Goal: Register for event/course

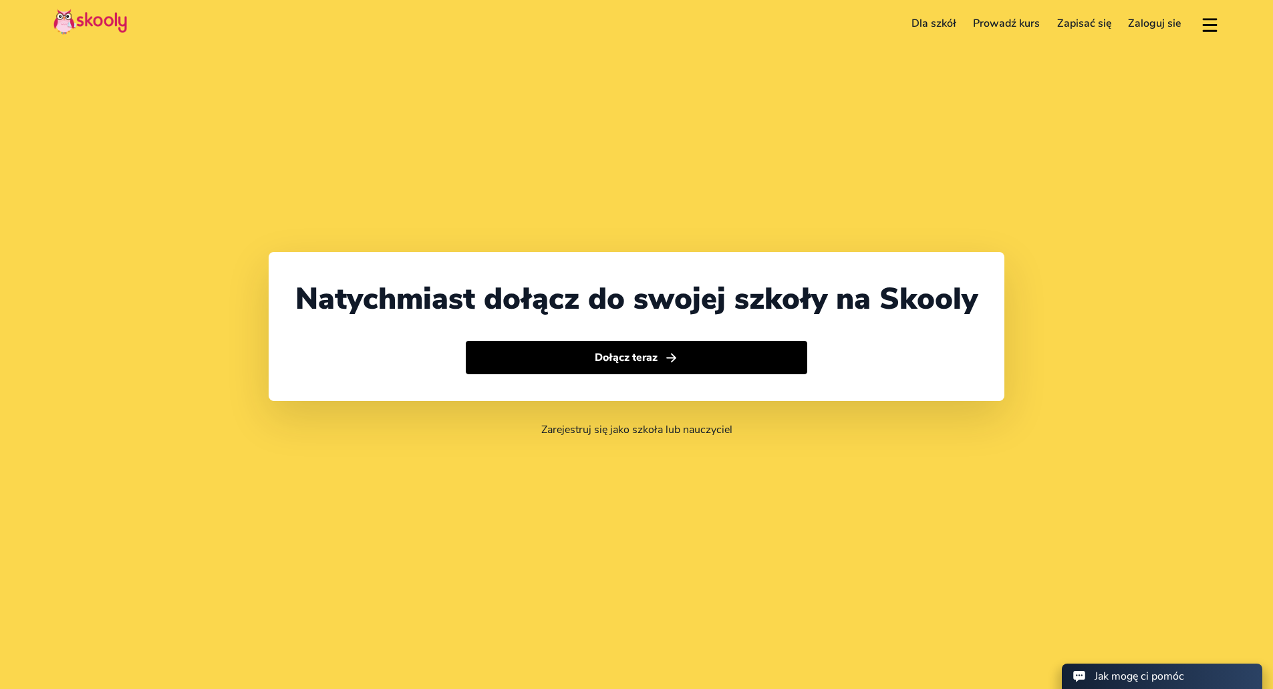
select select "48"
select select "[GEOGRAPHIC_DATA]"
select select "Europe/[GEOGRAPHIC_DATA]"
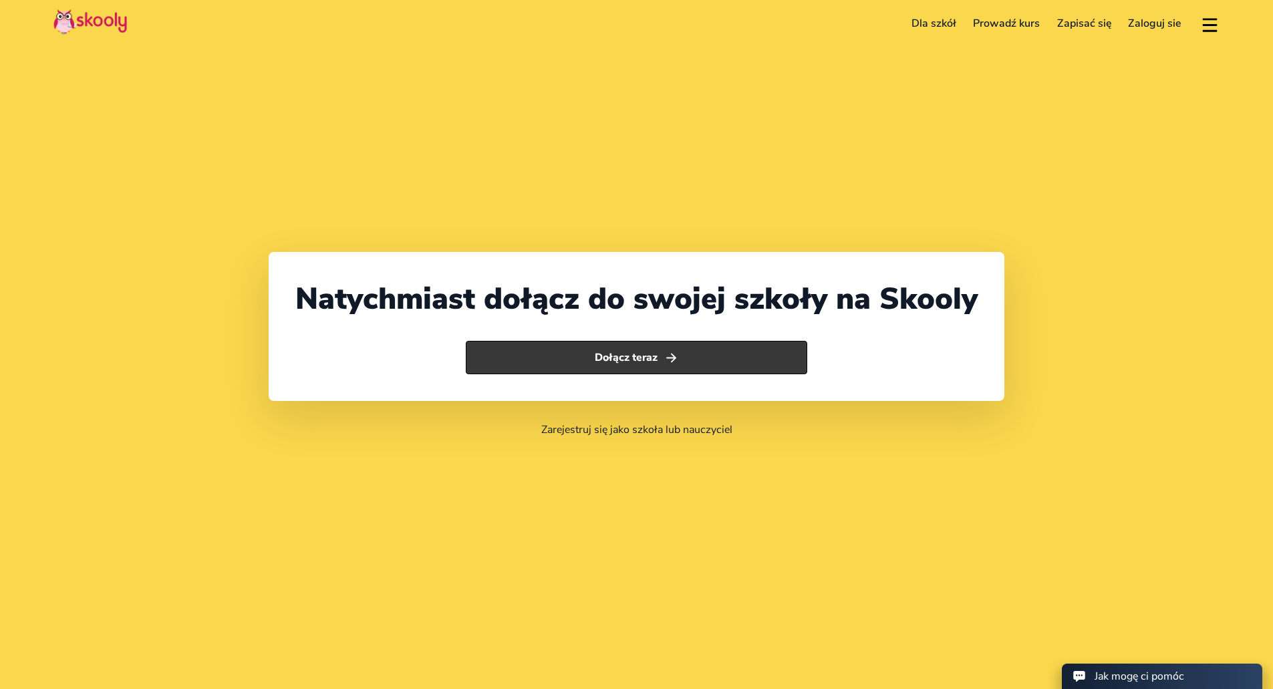
click at [763, 360] on button "Dołącz teraz" at bounding box center [637, 357] width 342 height 33
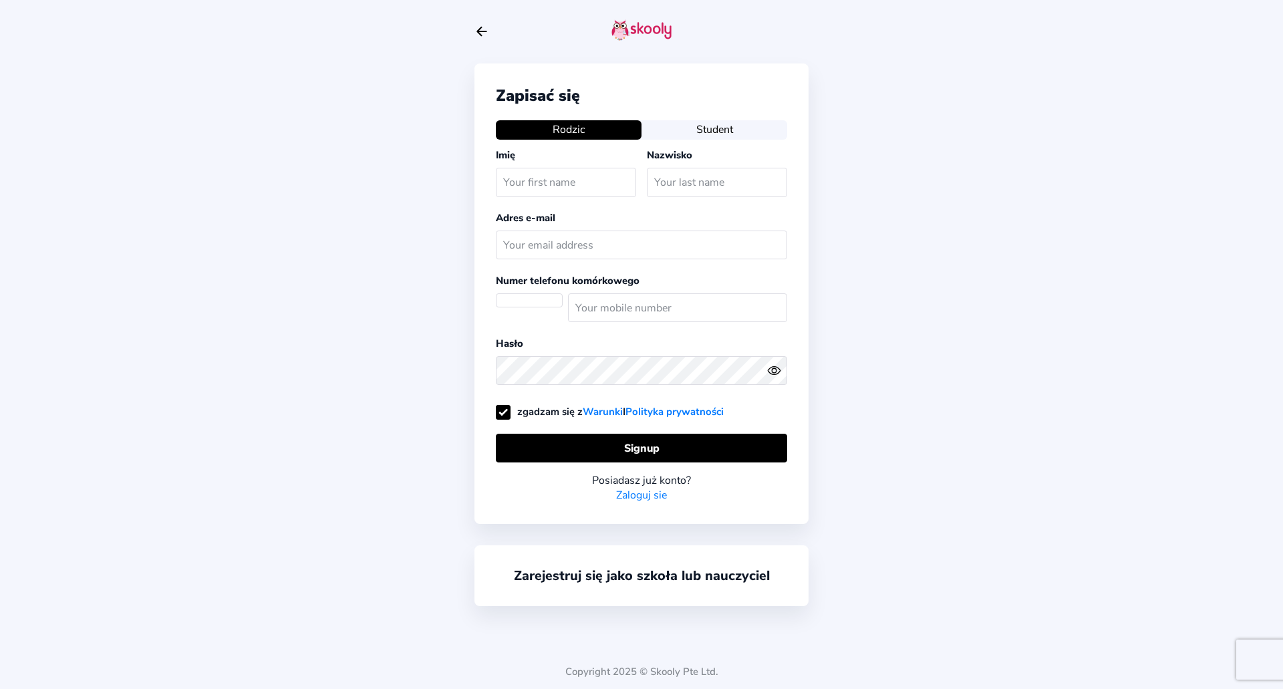
select select "PL"
click at [707, 133] on button "Student" at bounding box center [715, 129] width 146 height 19
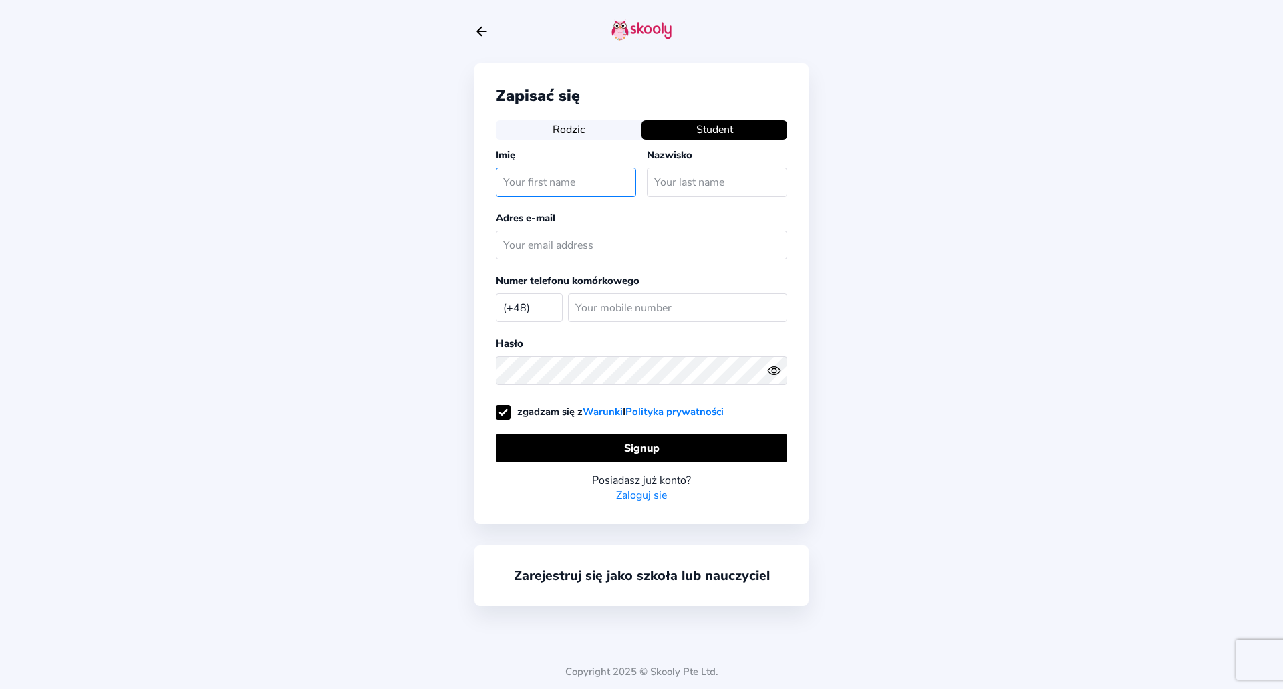
click at [573, 190] on input "text" at bounding box center [566, 182] width 140 height 29
type input "Stanisław"
type input "Korycki"
type input "stanislaw.korycki.w@gmail.com"
type input "505753683"
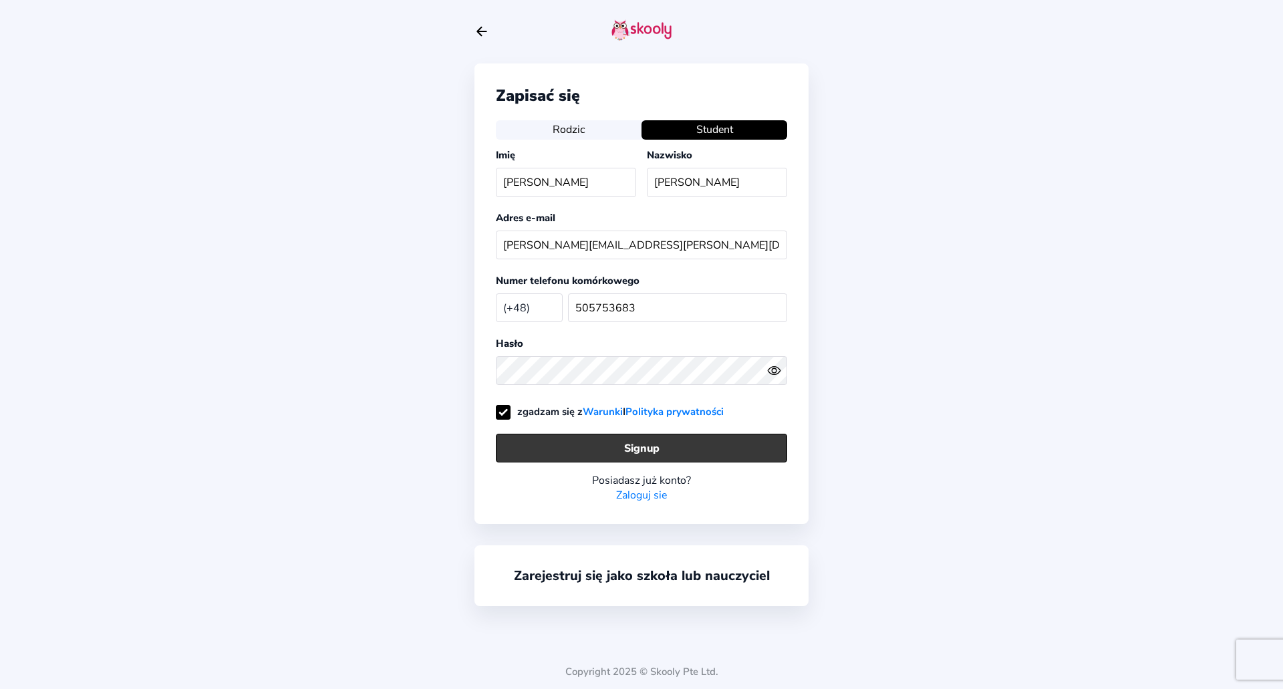
click at [693, 451] on button "Signup" at bounding box center [641, 448] width 291 height 29
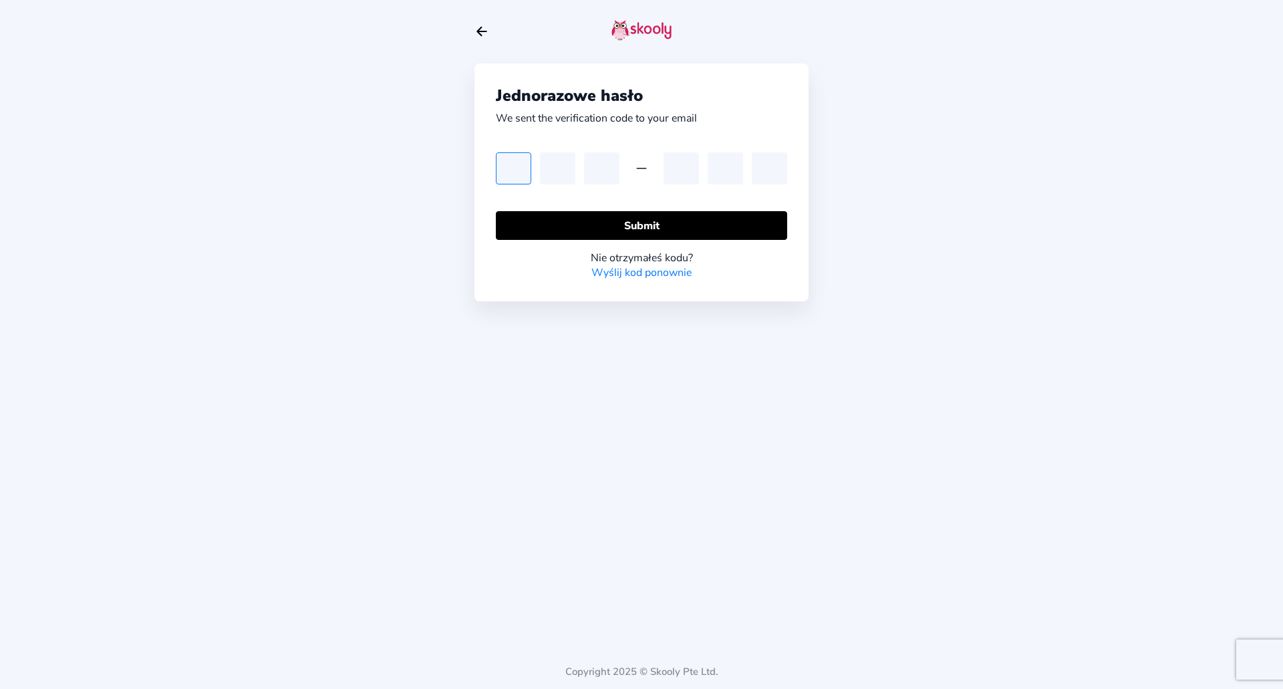
paste input "5"
type input "5"
click at [522, 168] on input "5" at bounding box center [513, 168] width 35 height 32
type input "5"
type input "2"
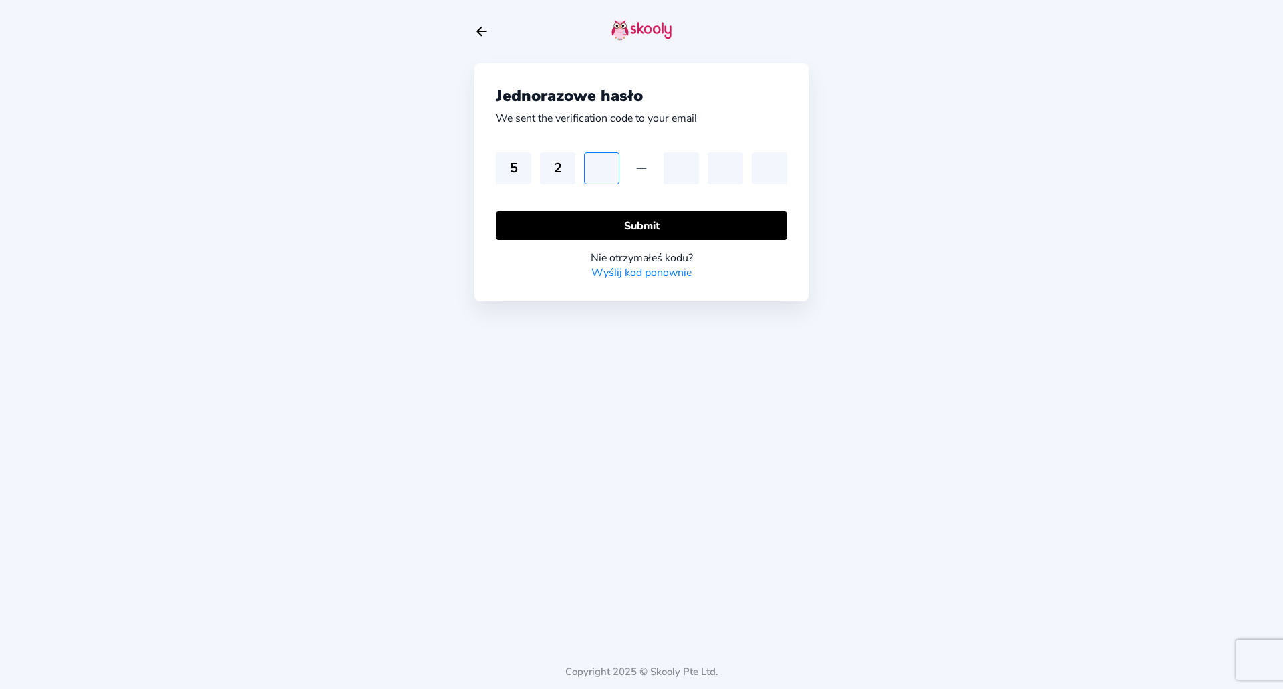
type input "4"
type input "3"
type input "4"
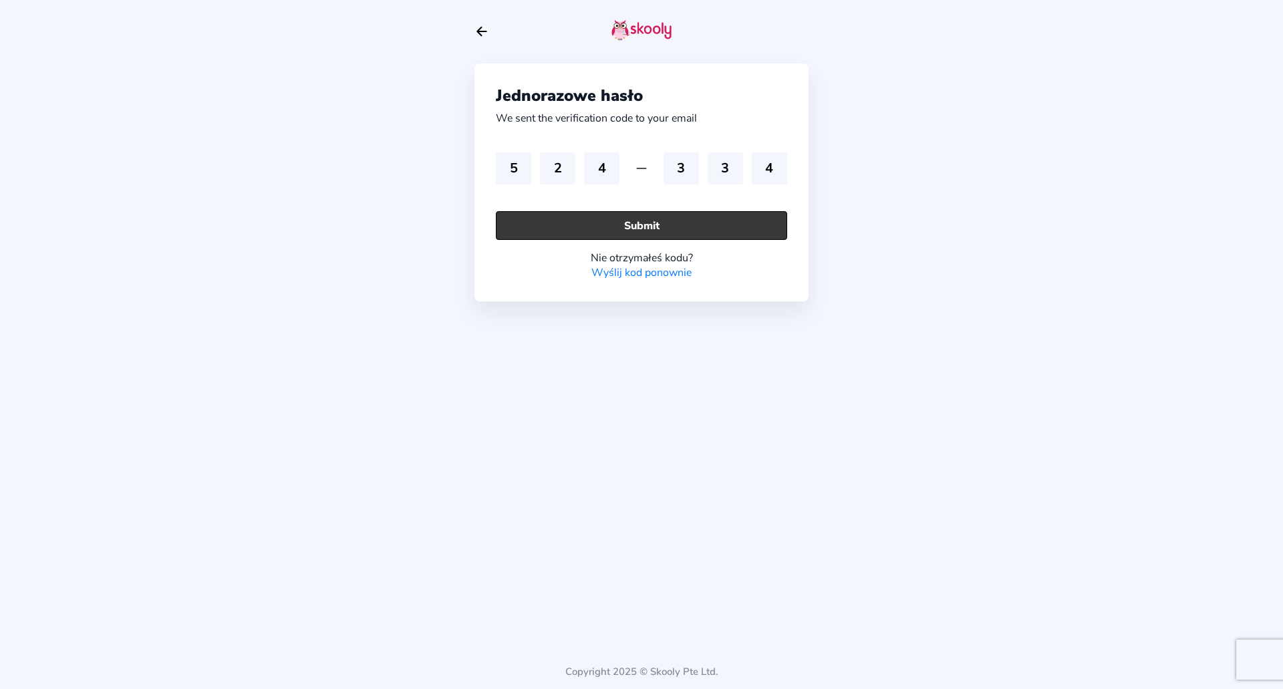
click at [746, 222] on button "Submit" at bounding box center [641, 225] width 291 height 29
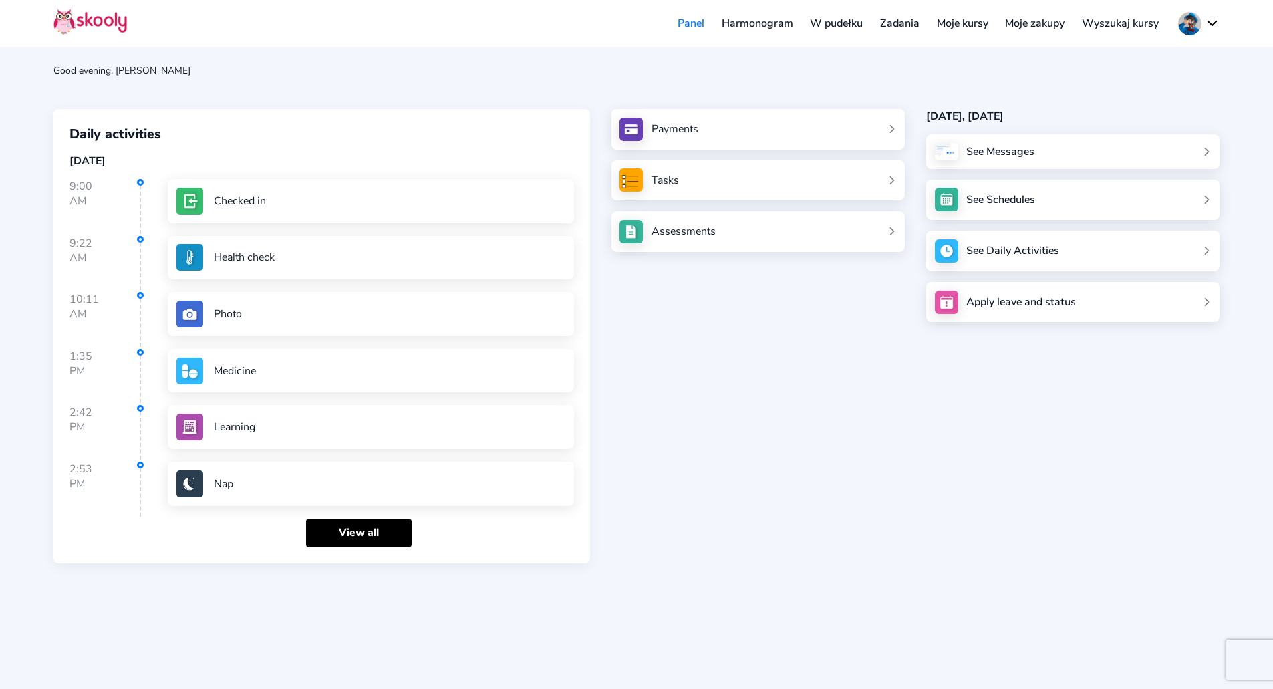
click at [1135, 18] on link "Wyszukaj kursy" at bounding box center [1120, 23] width 94 height 21
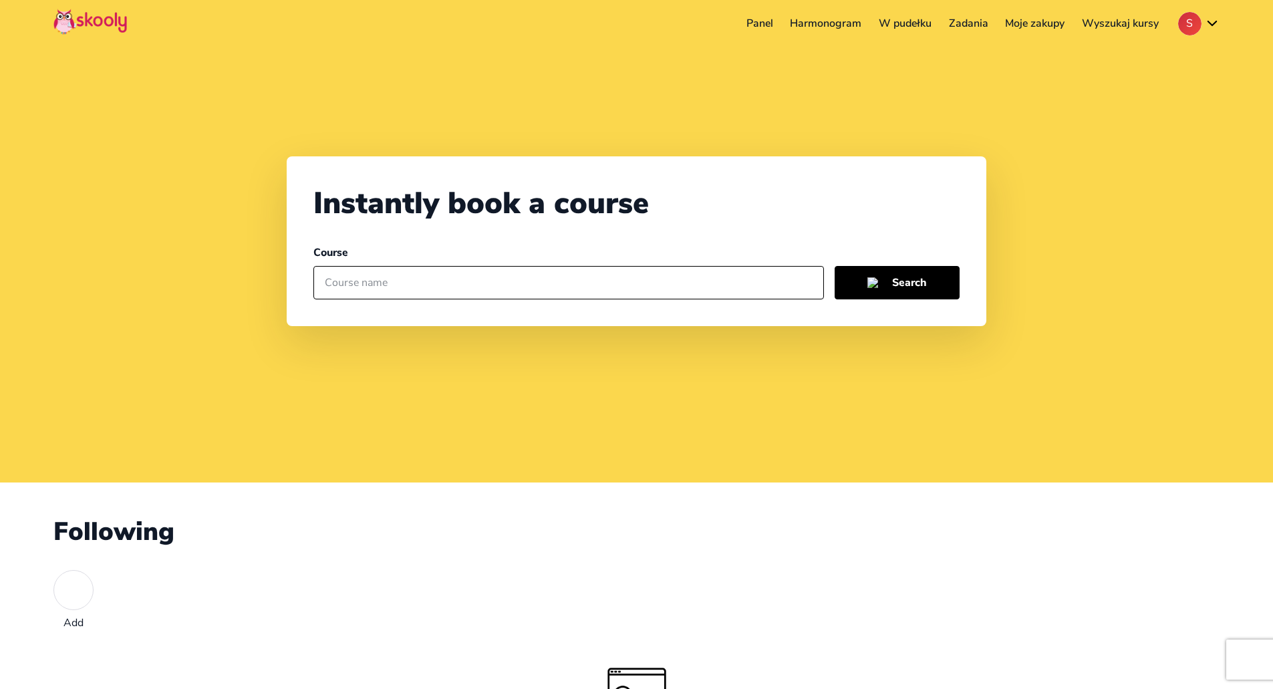
click at [970, 24] on link "Zadania" at bounding box center [968, 23] width 57 height 21
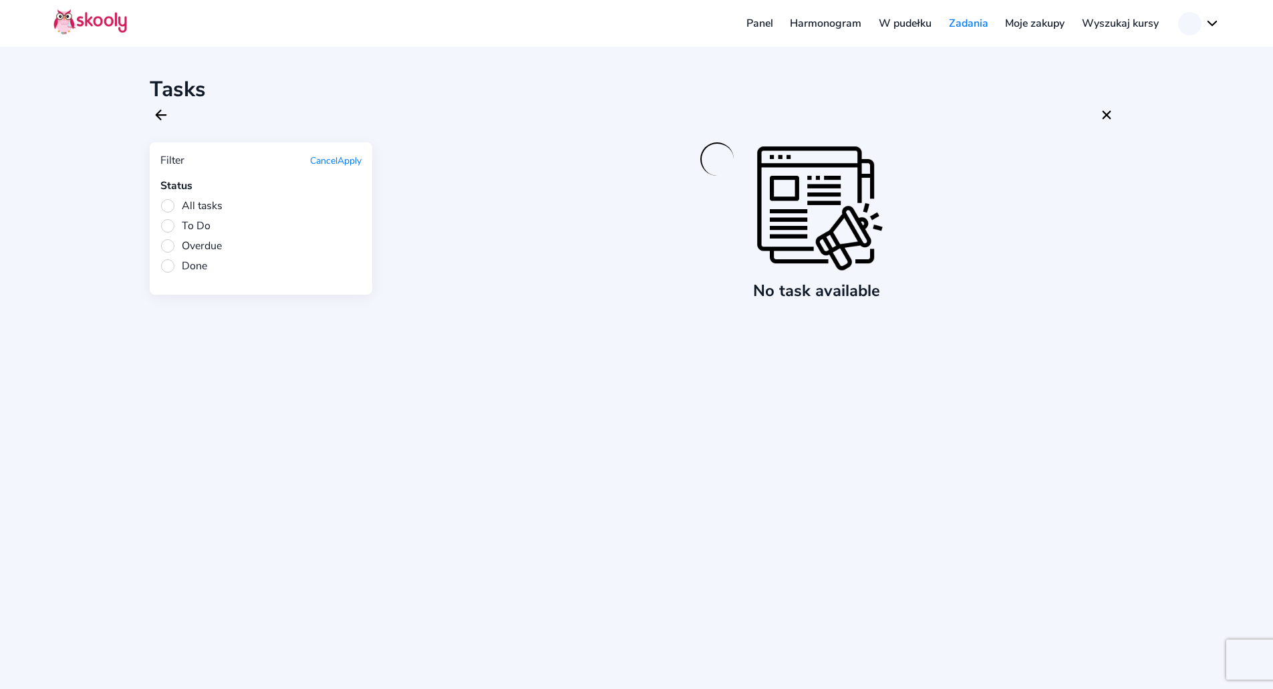
click at [1025, 24] on link "Moje zakupy" at bounding box center [1035, 23] width 77 height 21
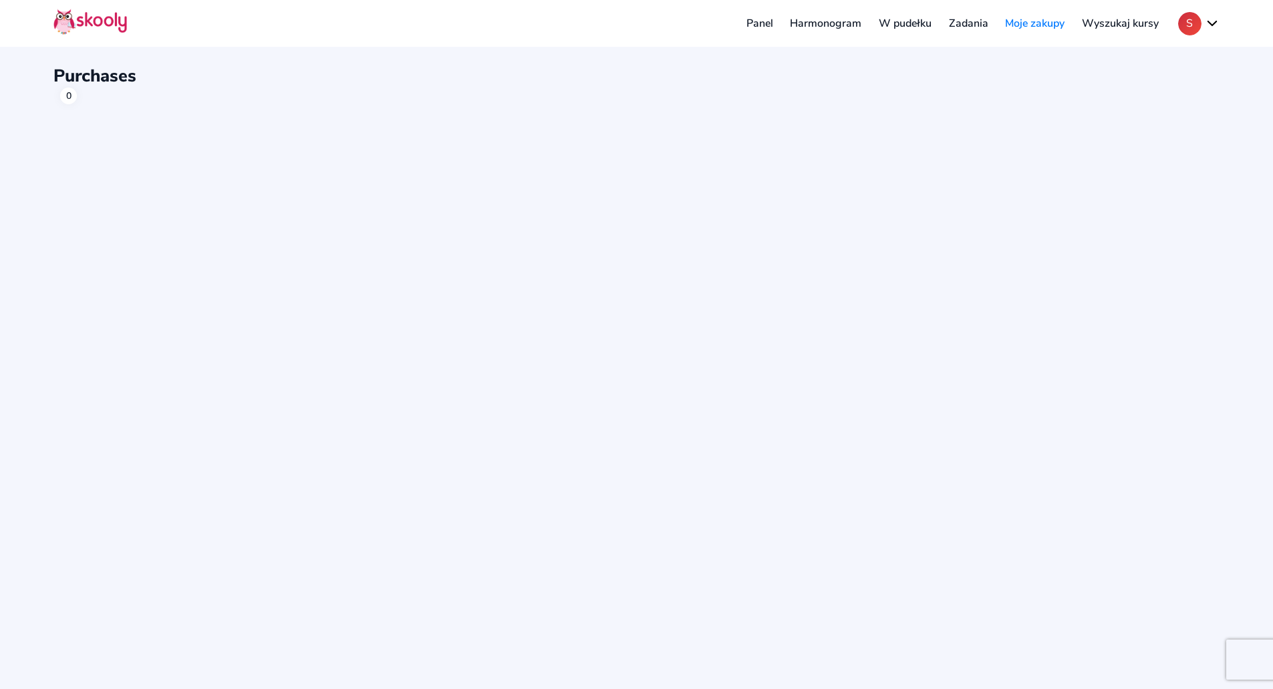
click at [977, 23] on link "Zadania" at bounding box center [968, 23] width 57 height 21
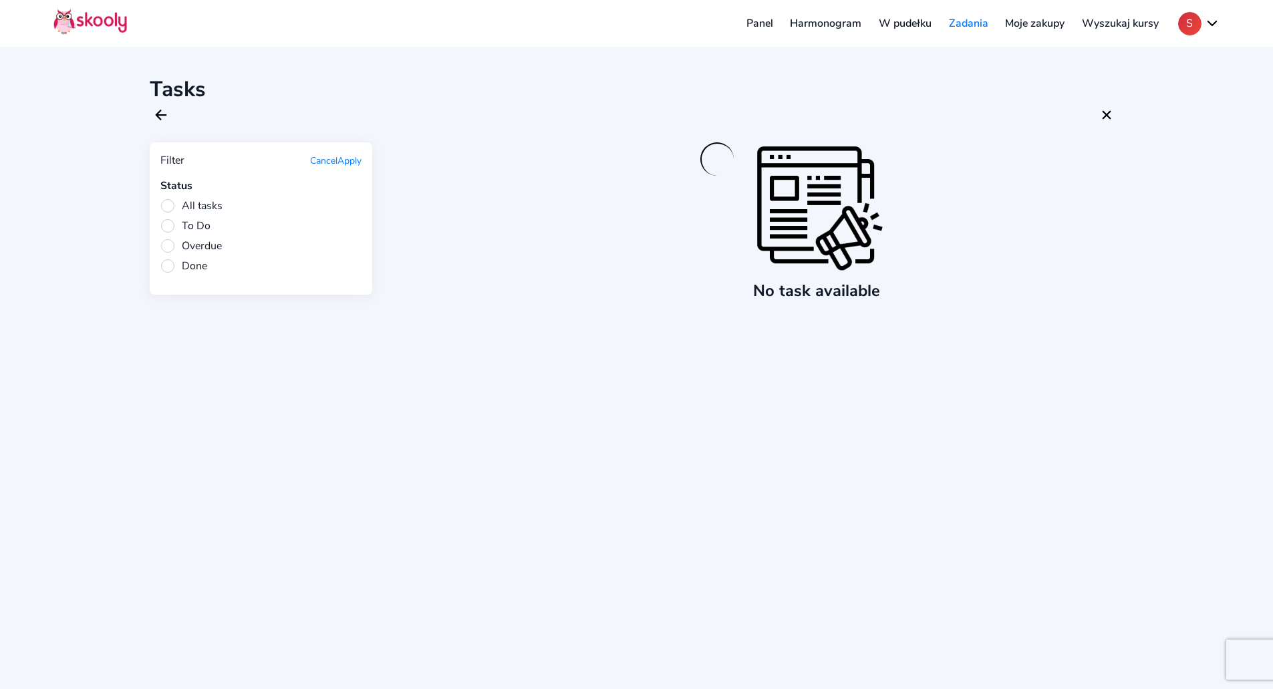
click at [1101, 18] on link "Wyszukaj kursy" at bounding box center [1120, 23] width 94 height 21
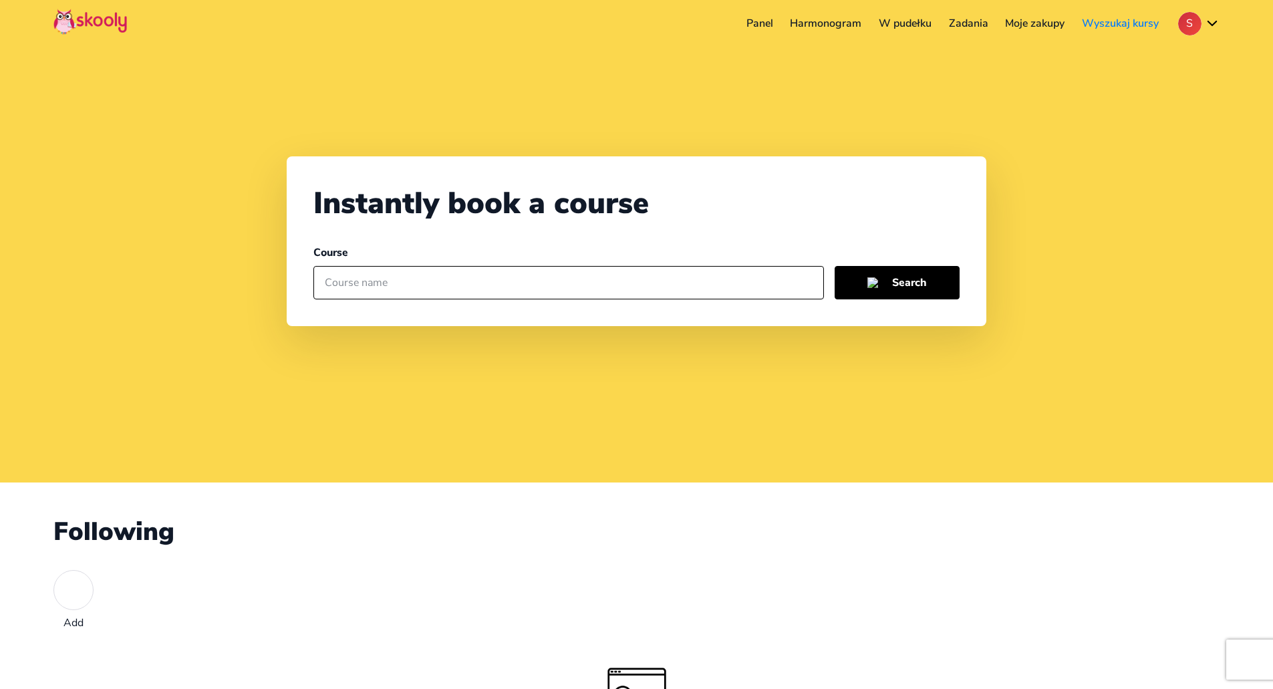
click at [440, 281] on input "text" at bounding box center [568, 282] width 511 height 33
type input "math"
click at [912, 275] on button "Search" at bounding box center [897, 282] width 125 height 33
click at [908, 282] on button "Search" at bounding box center [897, 282] width 125 height 33
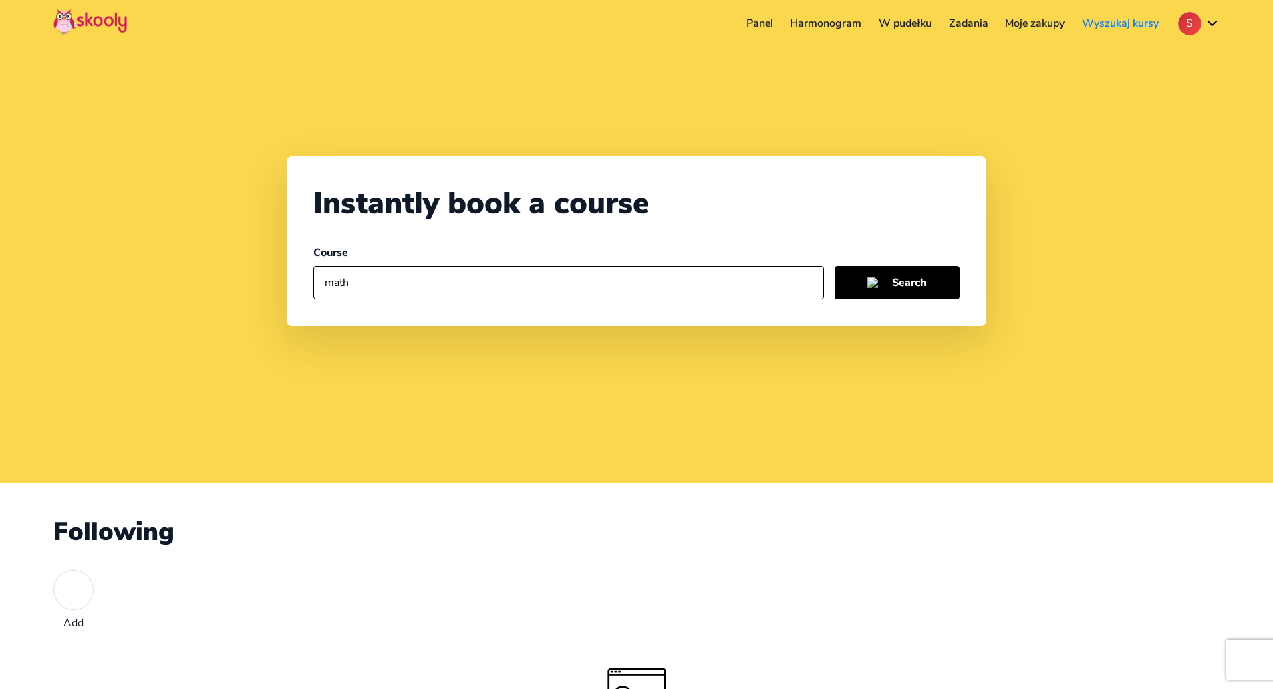
click at [822, 22] on link "Harmonogram" at bounding box center [826, 23] width 89 height 21
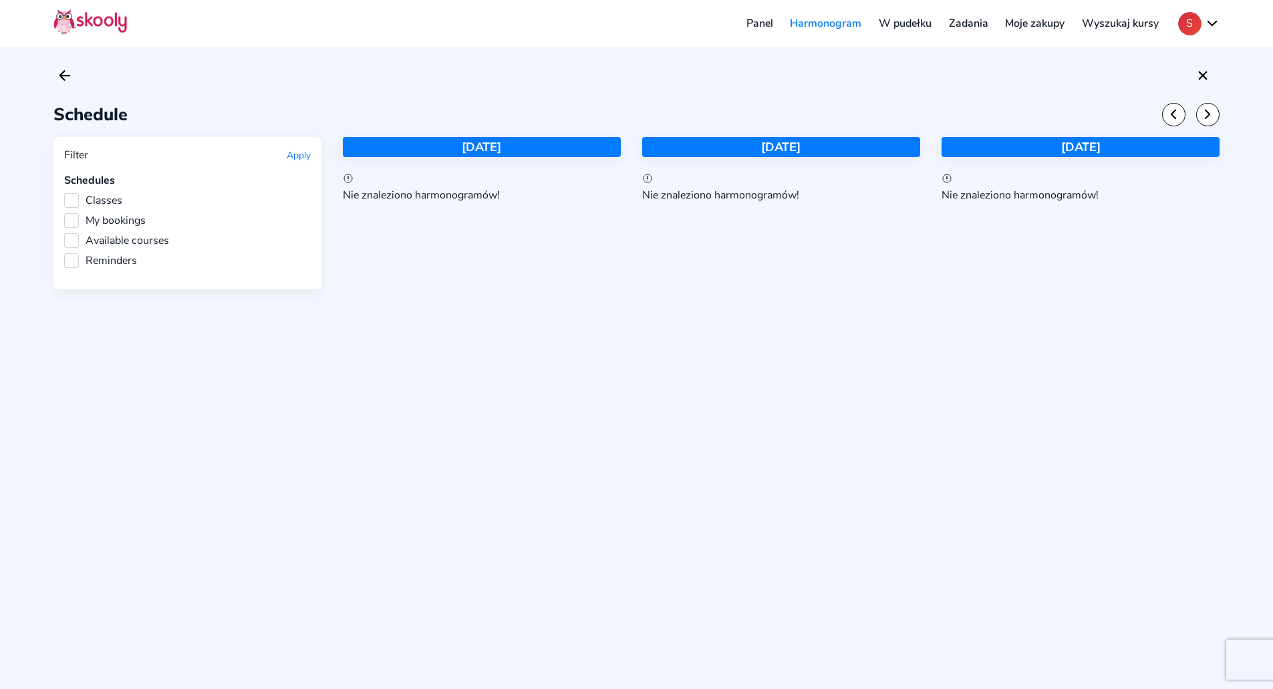
click at [756, 22] on link "Panel" at bounding box center [760, 23] width 44 height 21
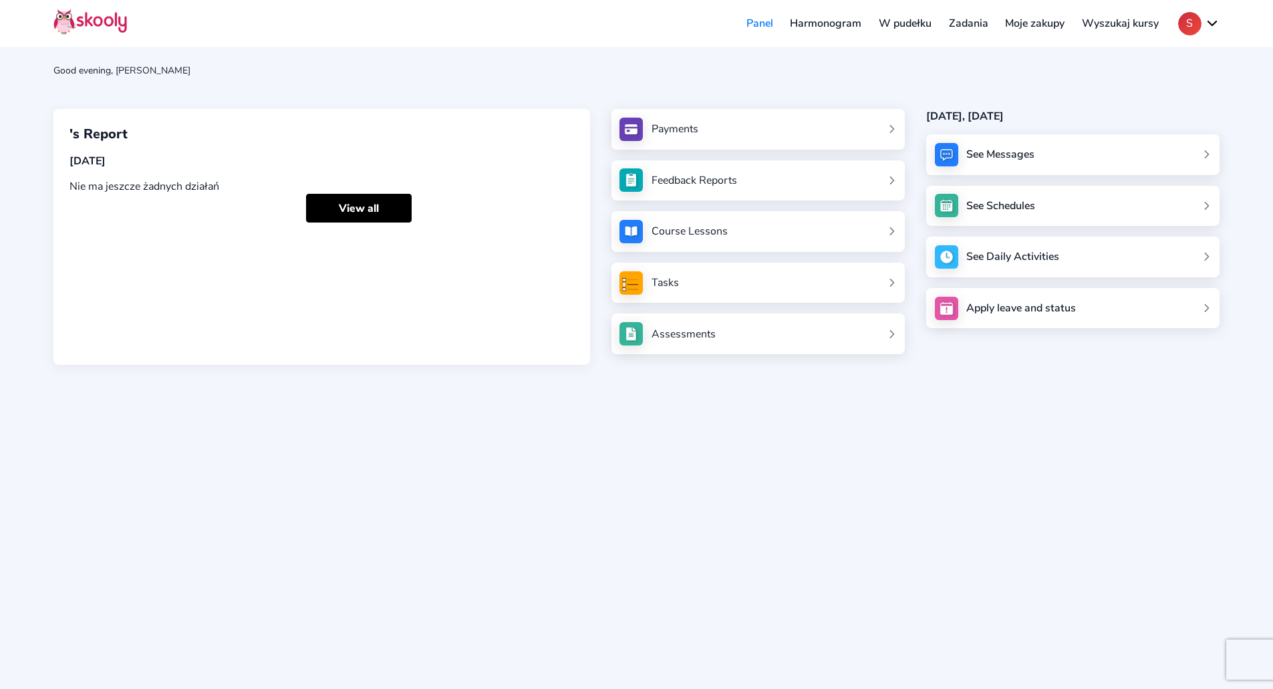
click at [974, 28] on link "Zadania" at bounding box center [968, 23] width 57 height 21
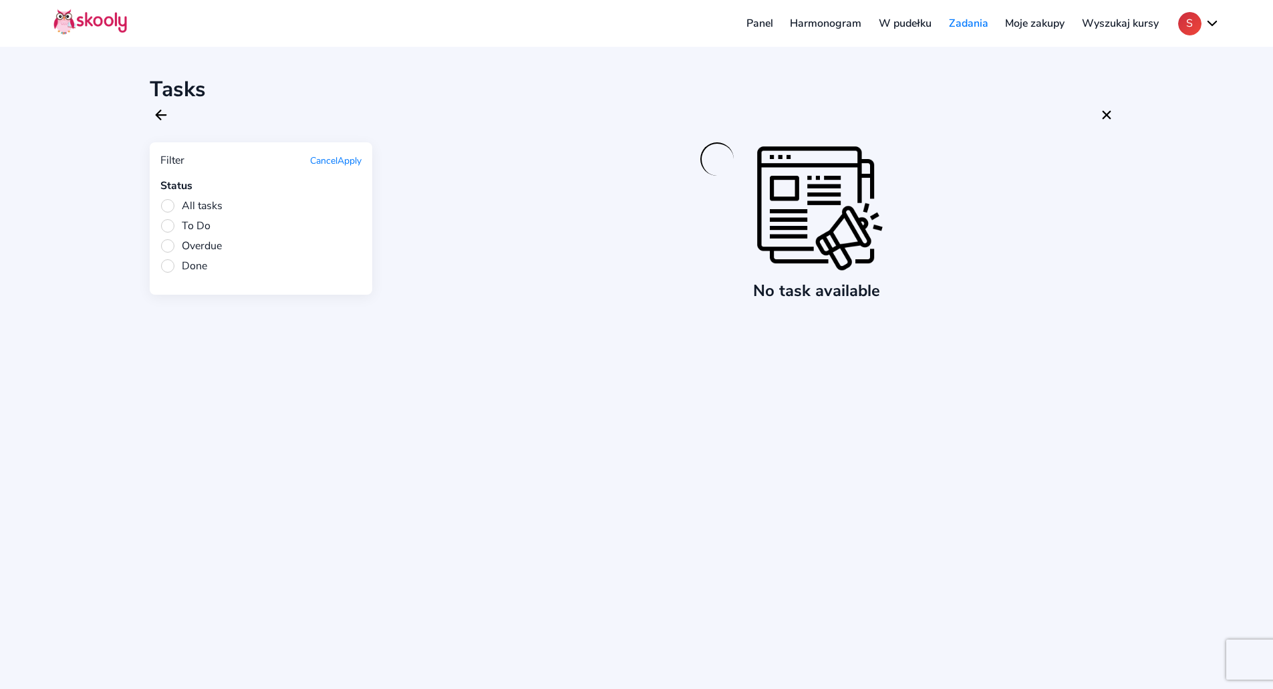
click at [913, 21] on link "W pudełku" at bounding box center [905, 23] width 70 height 21
